Goal: Transaction & Acquisition: Purchase product/service

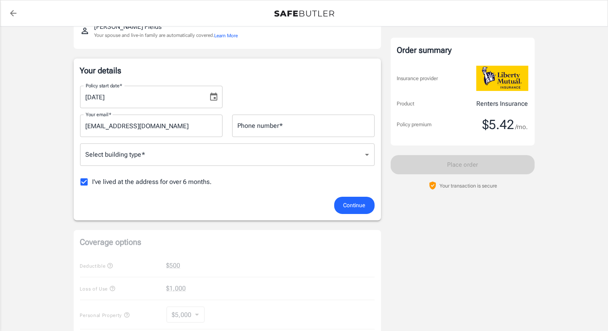
scroll to position [96, 0]
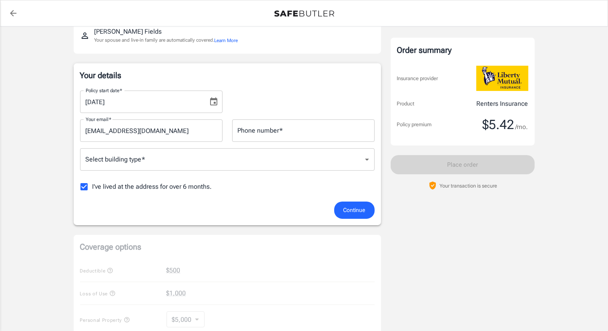
click at [357, 205] on span "Continue" at bounding box center [354, 210] width 22 height 10
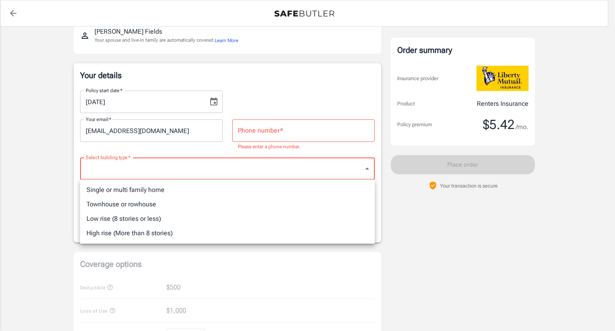
click at [370, 173] on body "Policy premium $ 5.42 /mo Liberty Mutual Renters Insurance [STREET_ADDRESS][PER…" at bounding box center [307, 291] width 615 height 774
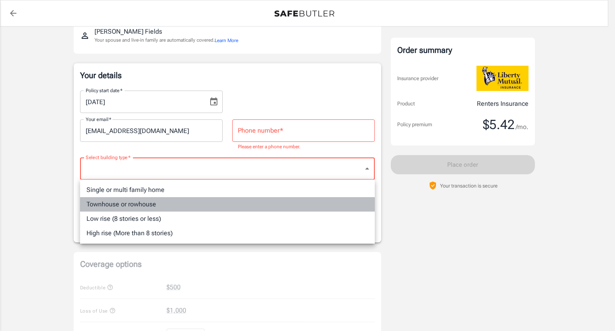
click at [169, 207] on li "Townhouse or rowhouse" at bounding box center [227, 204] width 295 height 14
type input "townhouse"
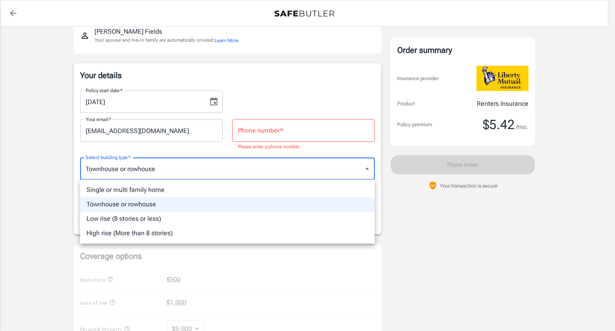
click at [368, 170] on body "Policy premium $ 5.42 /mo Liberty Mutual Renters Insurance [STREET_ADDRESS][PER…" at bounding box center [307, 287] width 615 height 766
click at [360, 209] on li "Townhouse or rowhouse" at bounding box center [227, 204] width 295 height 14
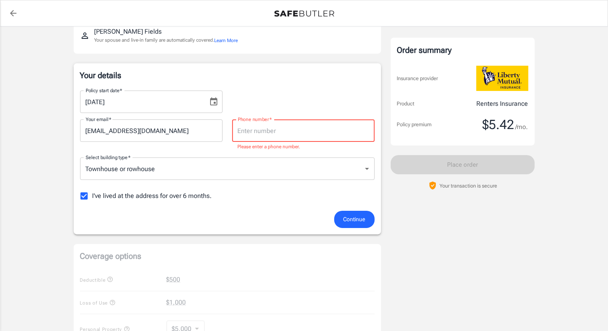
click at [340, 129] on input "Phone number   *" at bounding box center [303, 130] width 143 height 22
type input "9"
click at [340, 231] on div "Your details Policy start date   * [DATE] Policy start date   * Your email   * …" at bounding box center [227, 148] width 307 height 171
click at [355, 221] on span "Continue" at bounding box center [354, 219] width 22 height 10
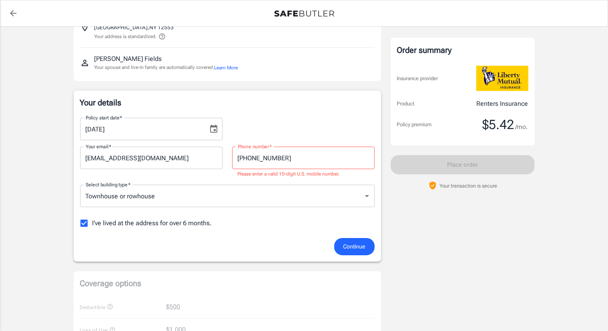
scroll to position [61, 0]
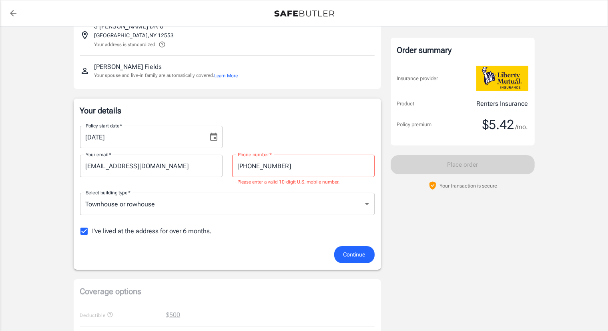
click at [357, 249] on span "Continue" at bounding box center [354, 254] width 22 height 10
click at [358, 259] on button "Continue" at bounding box center [354, 254] width 40 height 17
click at [357, 258] on span "Continue" at bounding box center [354, 254] width 22 height 10
click at [257, 168] on input "[PHONE_NUMBER]" at bounding box center [303, 166] width 143 height 22
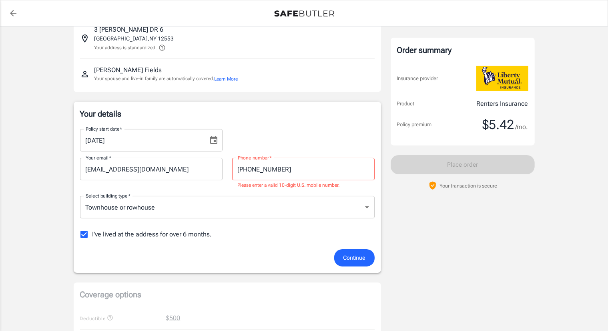
click at [260, 182] on p "Please enter a valid 10-digit U.S. mobile number." at bounding box center [303, 185] width 131 height 8
click at [249, 171] on input "[PHONE_NUMBER]" at bounding box center [303, 169] width 143 height 22
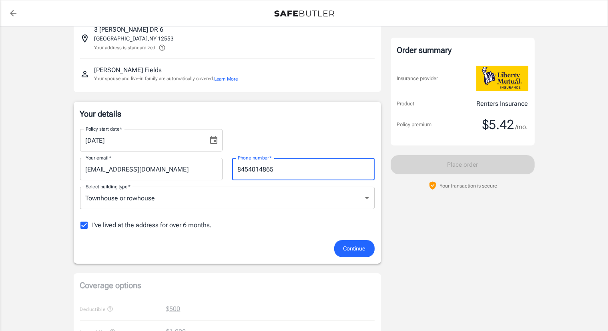
type input "8454014865"
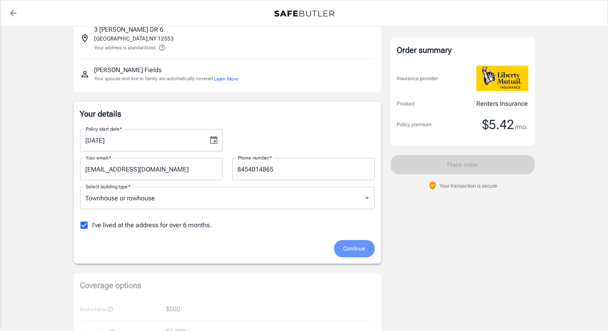
click at [359, 247] on span "Continue" at bounding box center [354, 248] width 22 height 10
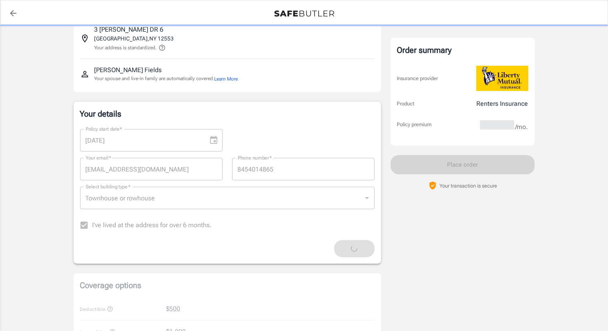
click at [359, 247] on div "Continue" at bounding box center [227, 248] width 304 height 17
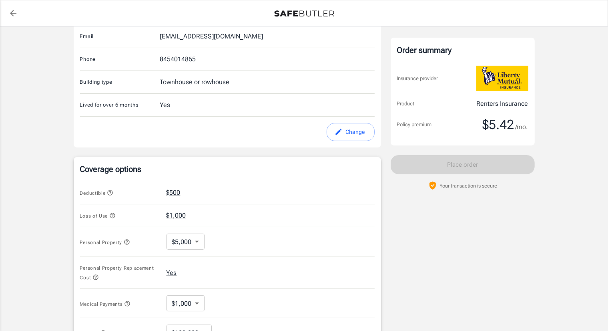
scroll to position [282, 0]
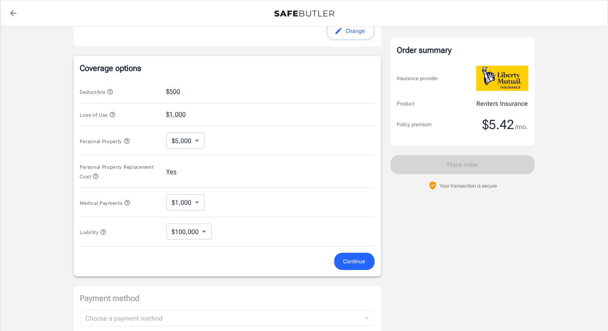
click at [356, 258] on span "Continue" at bounding box center [354, 261] width 22 height 10
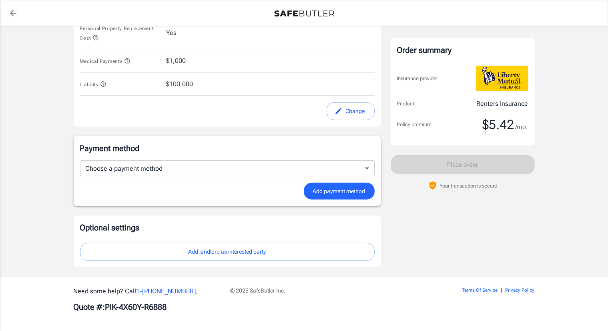
scroll to position [416, 0]
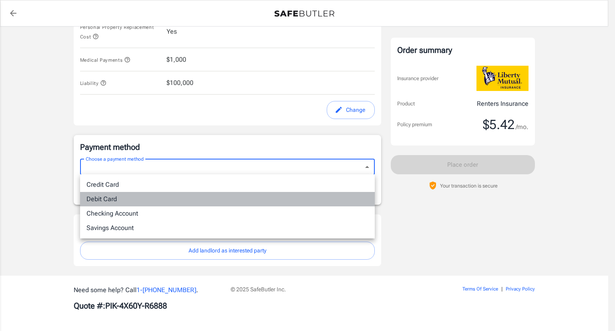
click at [261, 203] on li "Debit Card" at bounding box center [227, 199] width 295 height 14
type input "debit"
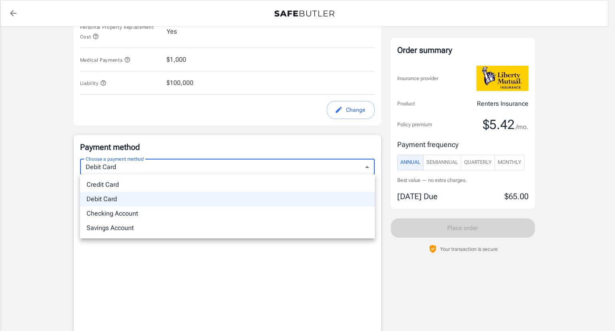
click at [51, 203] on div at bounding box center [307, 165] width 615 height 331
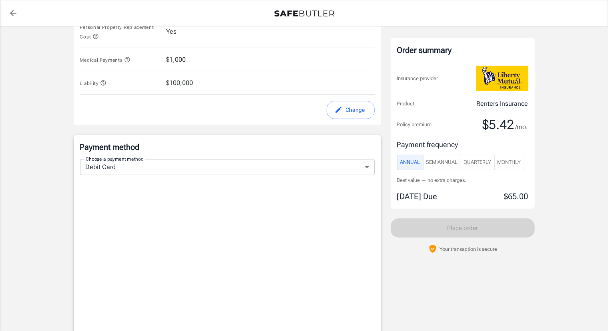
click at [51, 203] on div "Policy premium $ 5.42 /mo Liberty Mutual Renters Insurance [STREET_ADDRESS][PER…" at bounding box center [304, 44] width 608 height 867
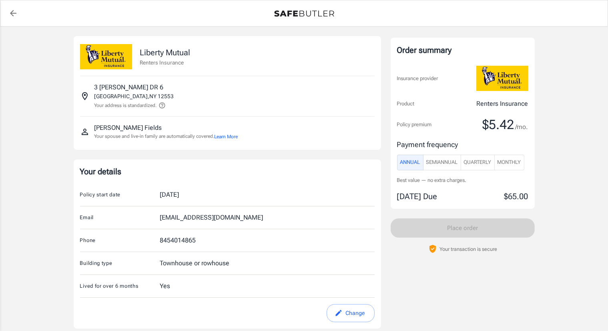
scroll to position [0, 0]
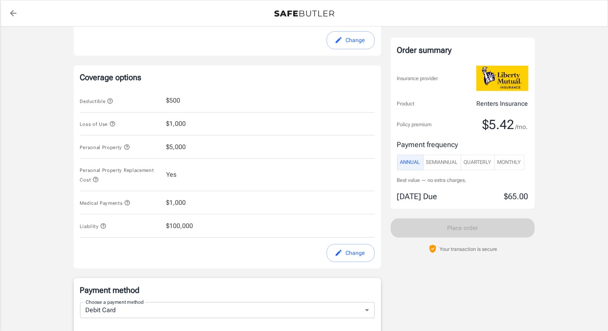
scroll to position [272, 0]
